Goal: Transaction & Acquisition: Purchase product/service

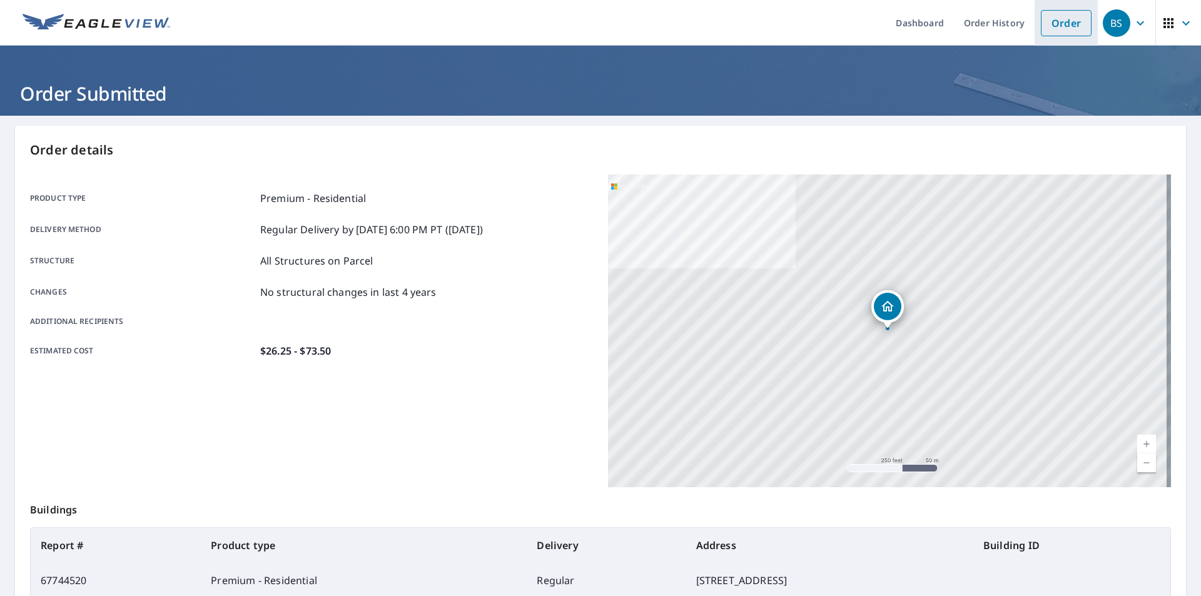
click at [1041, 24] on link "Order" at bounding box center [1066, 23] width 51 height 26
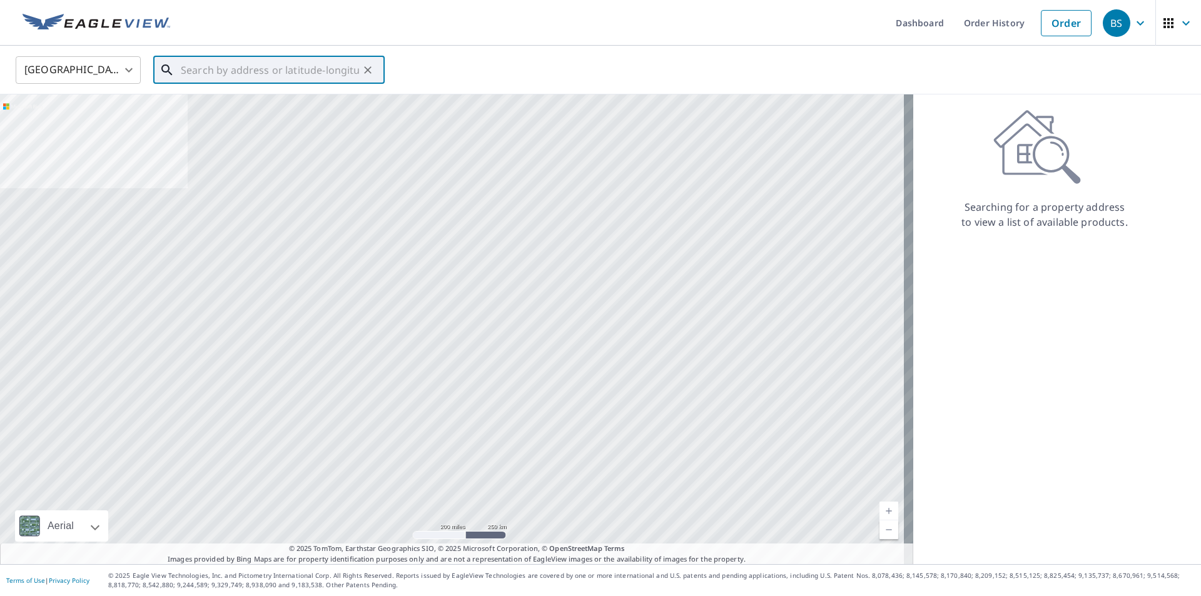
click at [336, 62] on input "text" at bounding box center [270, 70] width 178 height 35
paste input "[STREET_ADDRESS]"
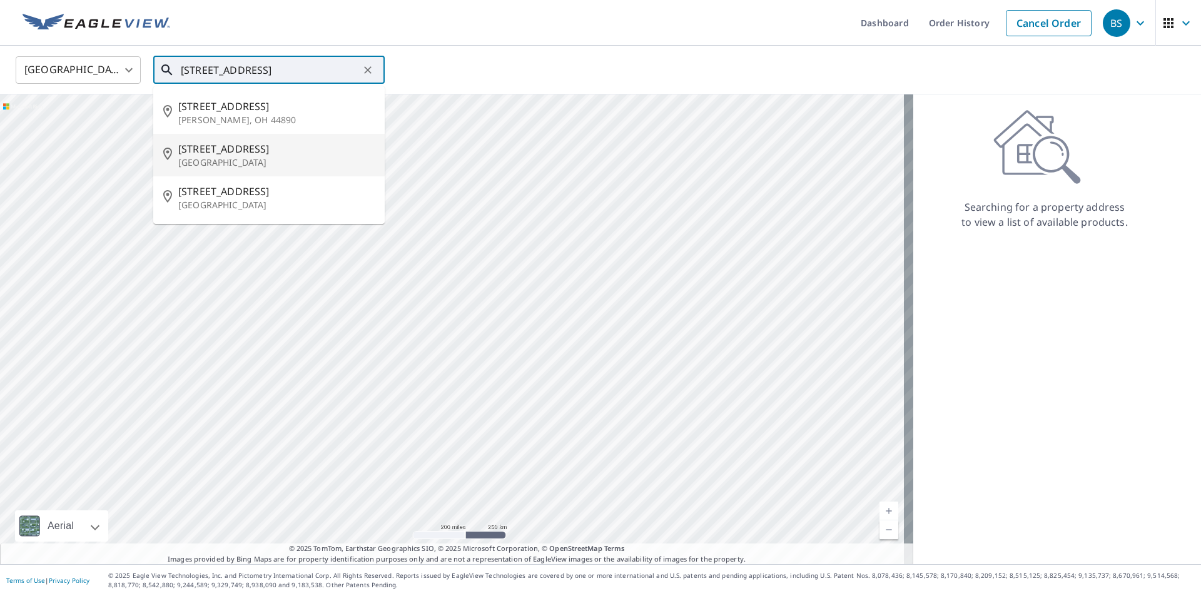
click at [243, 160] on p "[GEOGRAPHIC_DATA]" at bounding box center [276, 162] width 196 height 13
type input "[STREET_ADDRESS]"
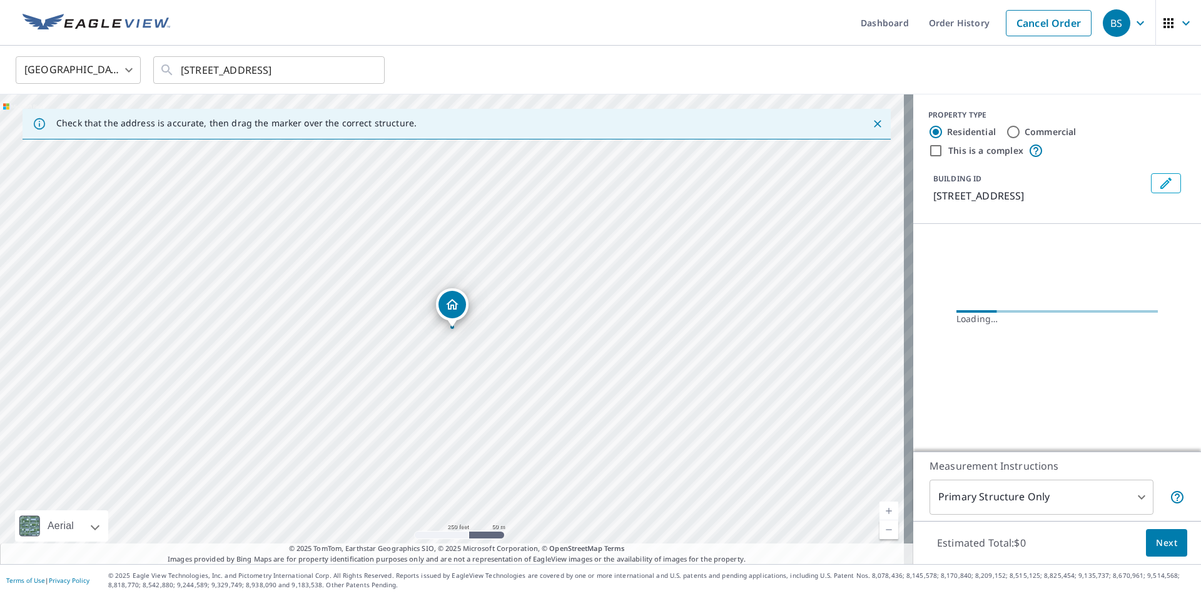
click at [881, 511] on link "Current Level 17, Zoom In" at bounding box center [889, 511] width 19 height 19
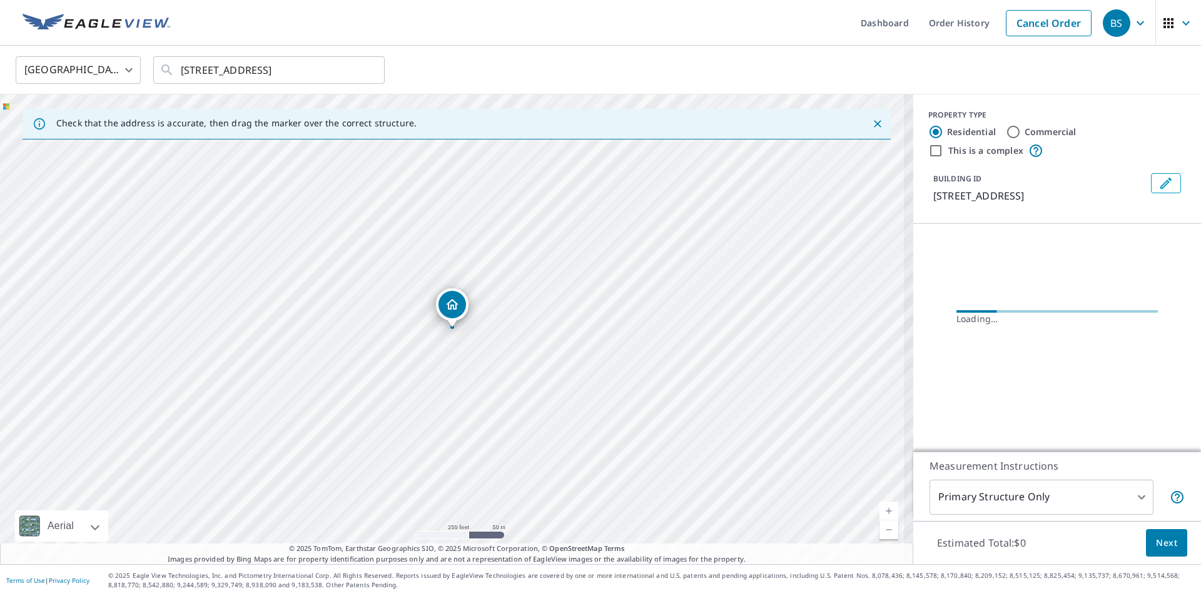
click at [881, 511] on link "Current Level 17, Zoom In" at bounding box center [889, 511] width 19 height 19
click at [881, 511] on link "Current Level 17.404390255079335, Zoom In" at bounding box center [889, 511] width 19 height 19
click at [881, 511] on link "Current Level 18.377014052823977, Zoom In Disabled" at bounding box center [889, 511] width 19 height 19
click at [881, 511] on link "Current Level 20, Zoom In Disabled" at bounding box center [889, 511] width 19 height 19
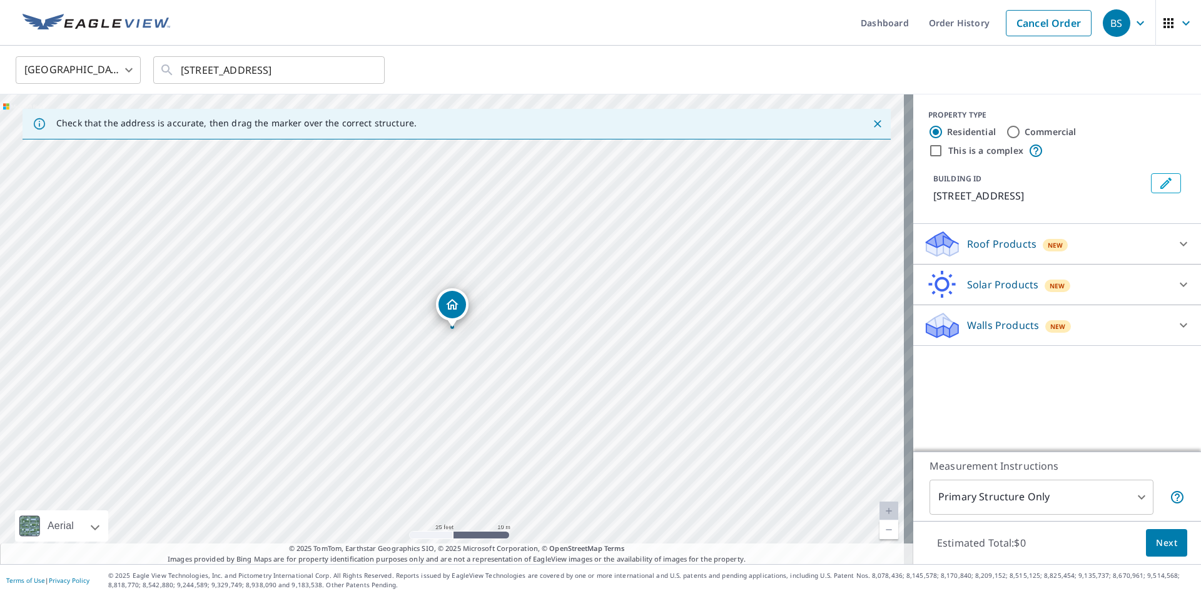
click at [996, 232] on div "Roof Products New" at bounding box center [1046, 244] width 245 height 29
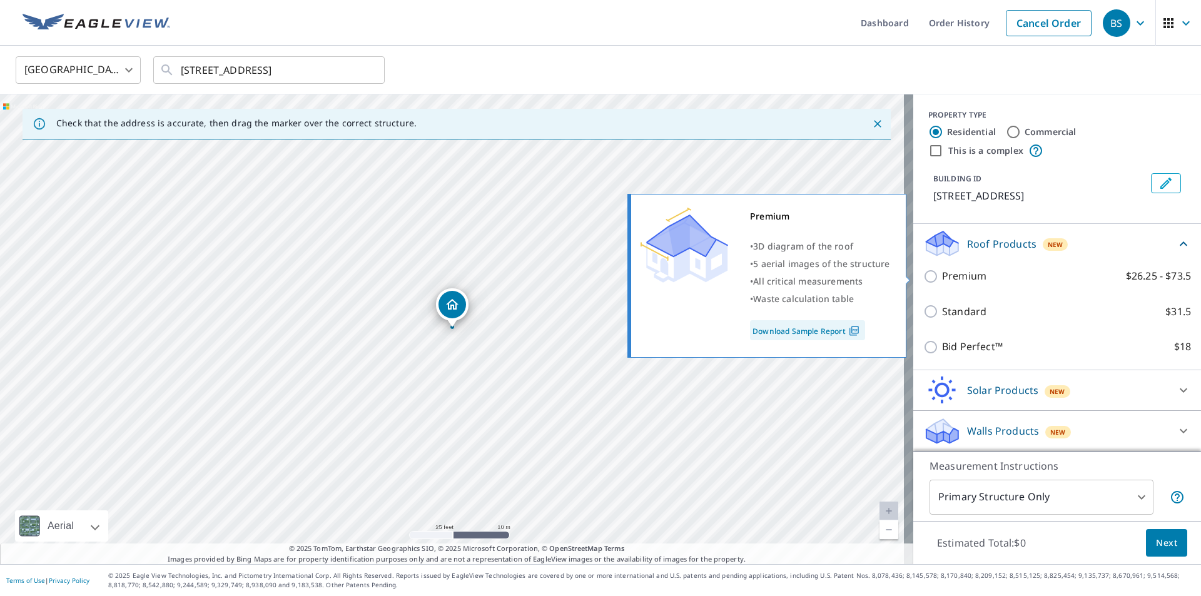
click at [942, 278] on p "Premium" at bounding box center [964, 276] width 44 height 16
click at [942, 278] on input "Premium $26.25 - $73.5" at bounding box center [933, 276] width 19 height 15
checkbox input "true"
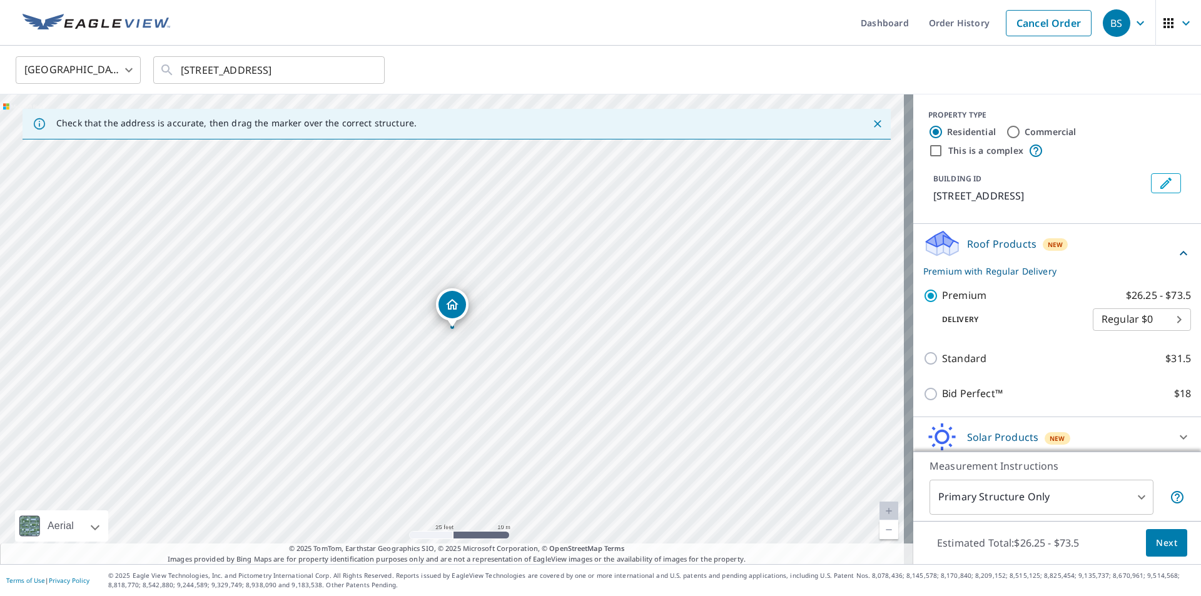
click at [1156, 542] on span "Next" at bounding box center [1166, 544] width 21 height 16
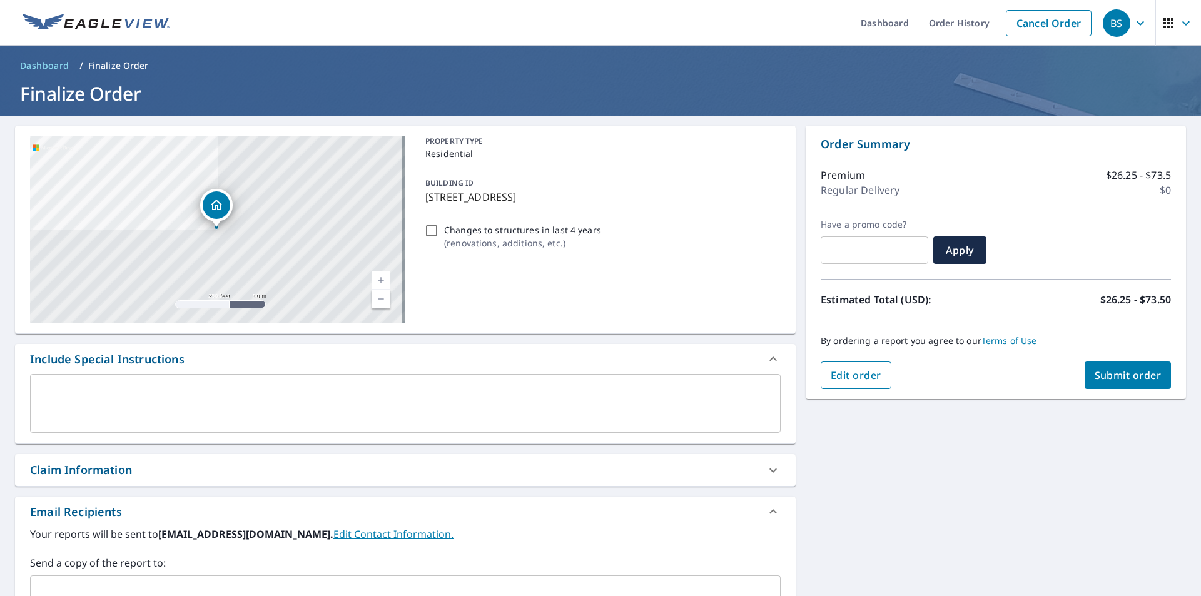
click at [840, 379] on span "Edit order" at bounding box center [856, 376] width 51 height 14
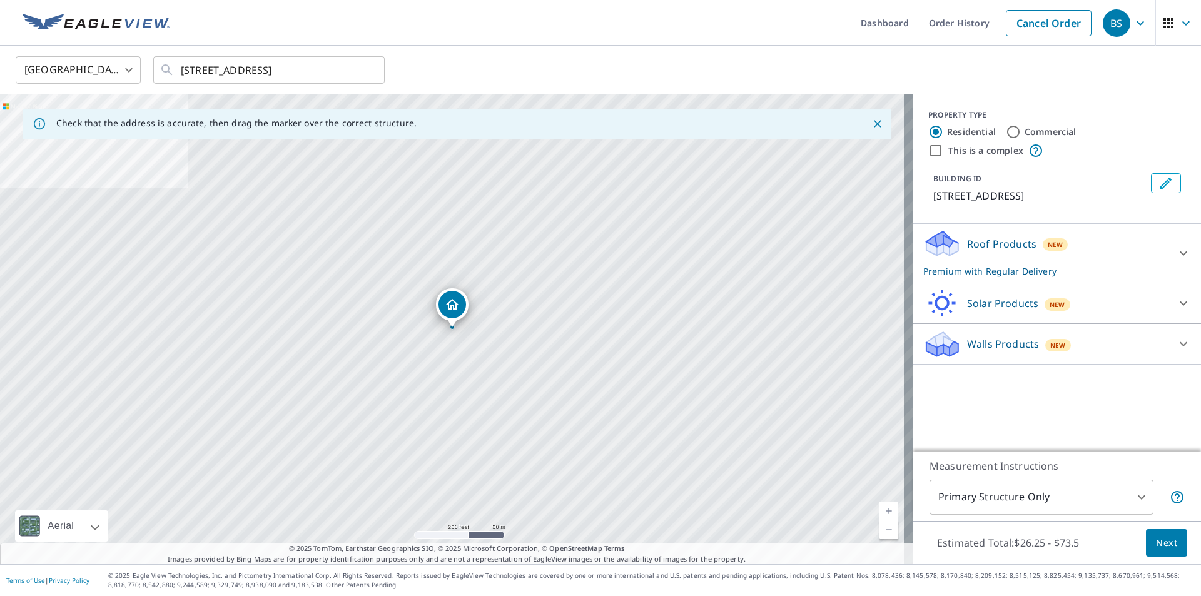
click at [978, 348] on p "Walls Products" at bounding box center [1003, 344] width 72 height 15
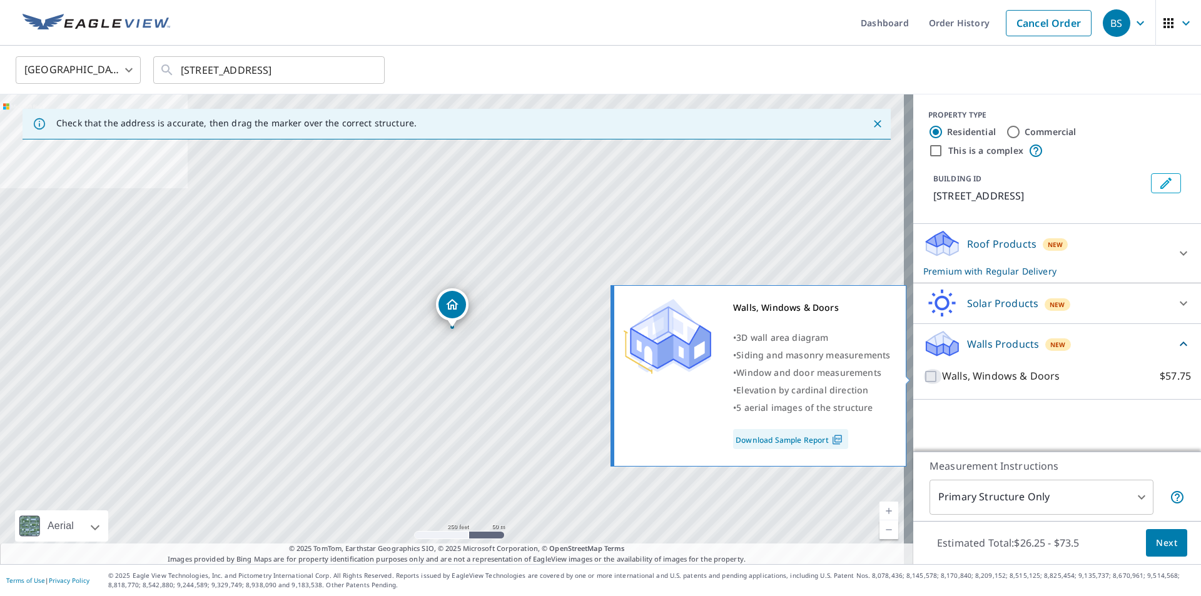
click at [929, 377] on input "Walls, Windows & Doors $57.75" at bounding box center [933, 376] width 19 height 15
checkbox input "true"
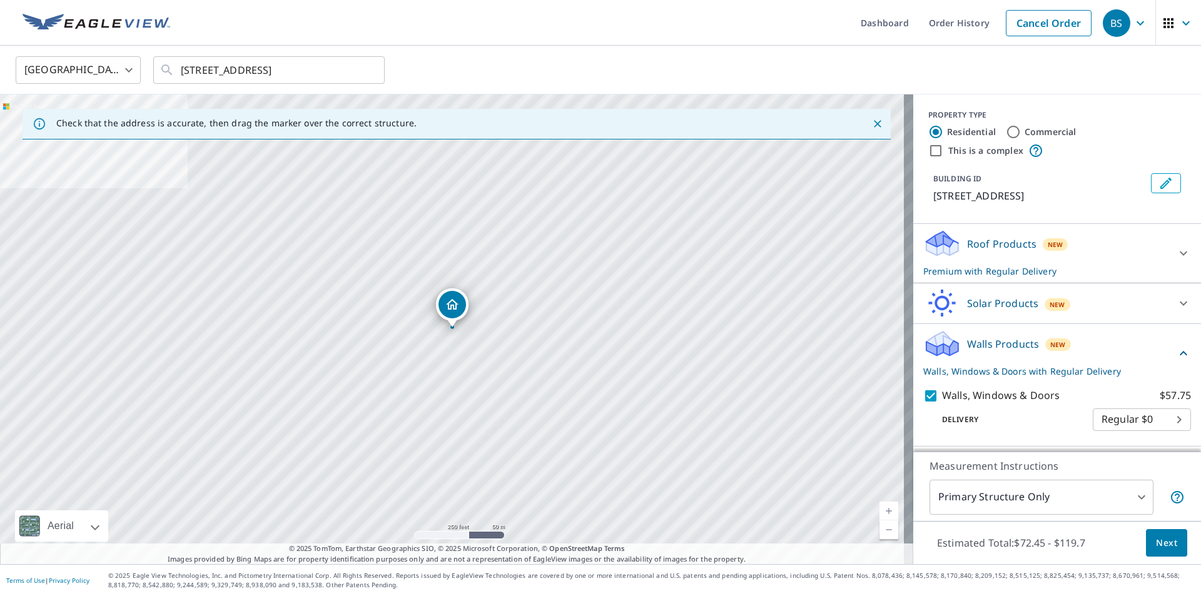
click at [1157, 549] on span "Next" at bounding box center [1166, 544] width 21 height 16
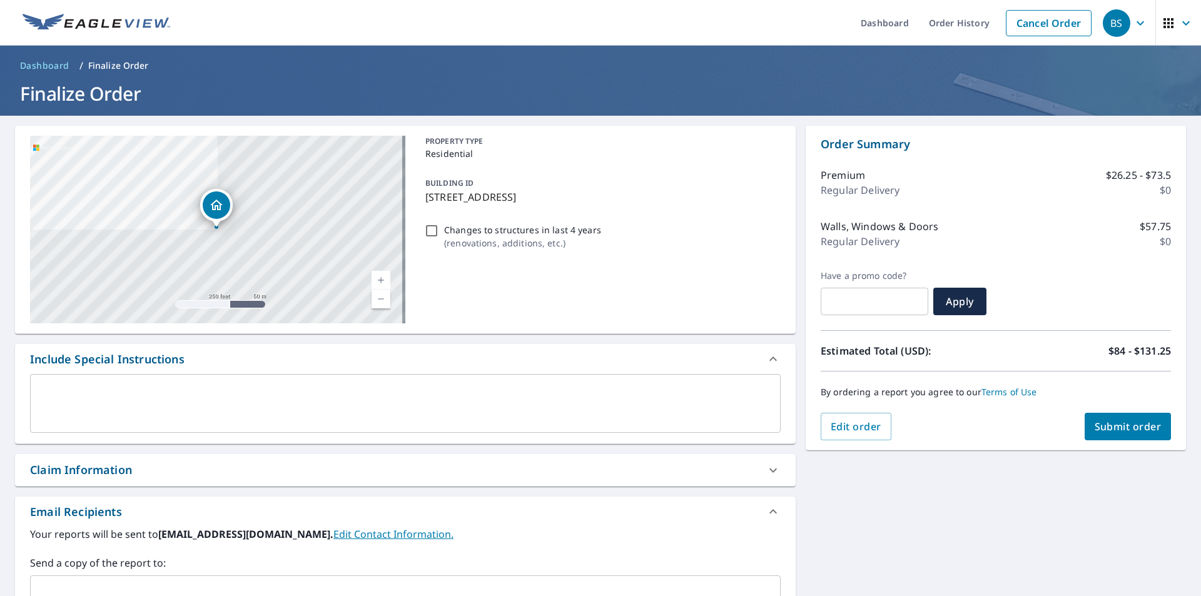
click at [1117, 430] on span "Submit order" at bounding box center [1128, 427] width 67 height 14
